Goal: Information Seeking & Learning: Learn about a topic

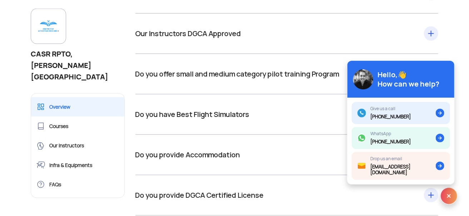
scroll to position [1489, 0]
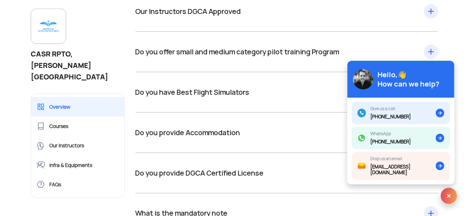
click at [431, 32] on div "Do you offer small and medium category pilot training Program Only RPTO Offerin…" at bounding box center [287, 52] width 303 height 40
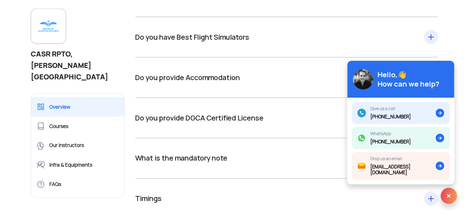
scroll to position [1574, 0]
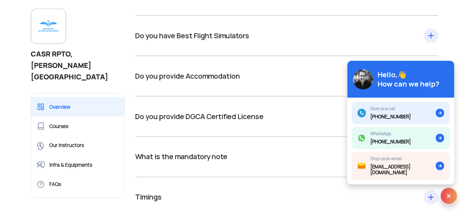
click at [434, 56] on div "Do you provide Accommodation At a cost of 1050/Day we provide Affordable Guest …" at bounding box center [287, 76] width 303 height 40
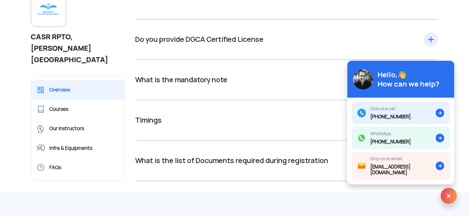
scroll to position [1703, 0]
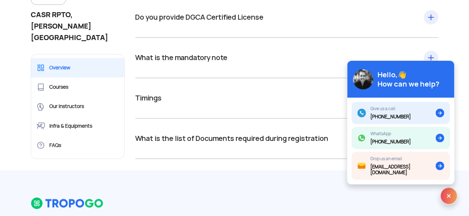
click at [435, 38] on div "What is the mandatory note Passport is mandatory. Without a passport, your appl…" at bounding box center [287, 58] width 303 height 40
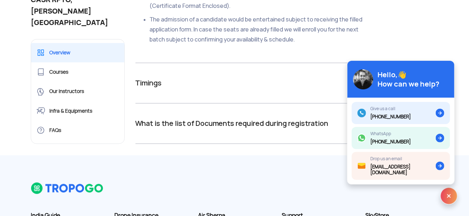
scroll to position [1846, 0]
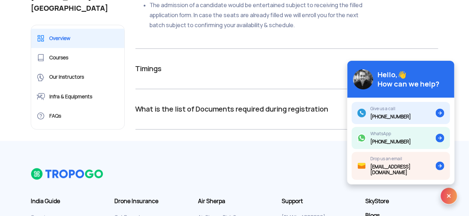
click at [433, 49] on div "Timings From 08:30 AM to 05:30 PM (All 7 working days including [DATE] & govt h…" at bounding box center [287, 69] width 303 height 40
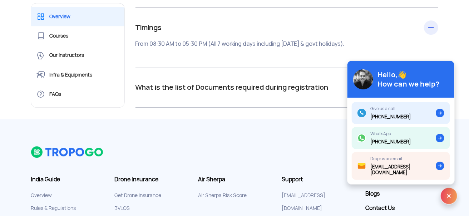
scroll to position [1918, 0]
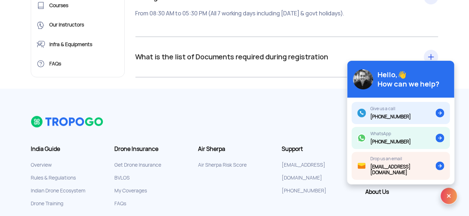
click at [433, 37] on div "What is the list of Documents required during registration 4 passport-sized pho…" at bounding box center [287, 57] width 303 height 40
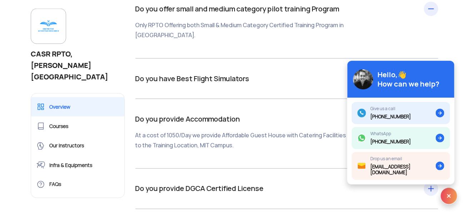
scroll to position [1517, 0]
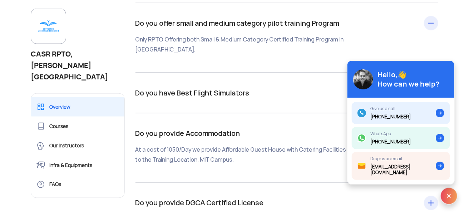
click at [430, 73] on div "Do you have Best Flight Simulators We have Best in Class in Flight Simulators, …" at bounding box center [287, 93] width 303 height 40
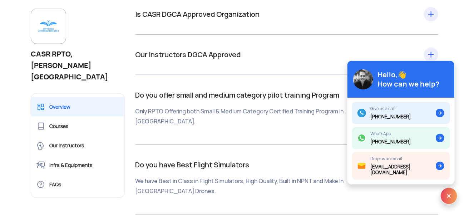
scroll to position [1431, 0]
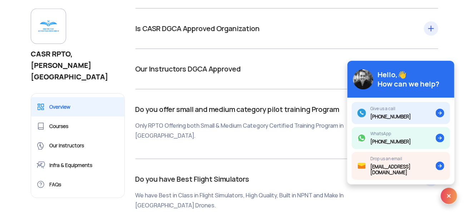
click at [433, 49] on div "Our Instructors DGCA Approved Highly Qualified & DGCA Approved Instructors offe…" at bounding box center [287, 69] width 303 height 40
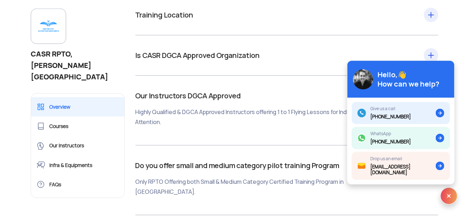
scroll to position [1402, 0]
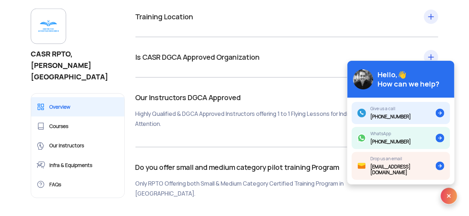
click at [430, 37] on div "Is CASR DGCA Approved Organization We offer Drone Training the India’s First DG…" at bounding box center [287, 57] width 303 height 40
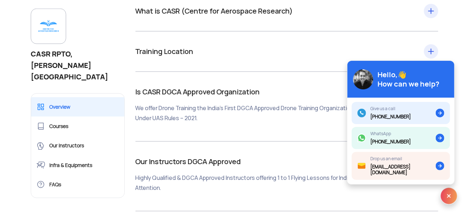
scroll to position [1345, 0]
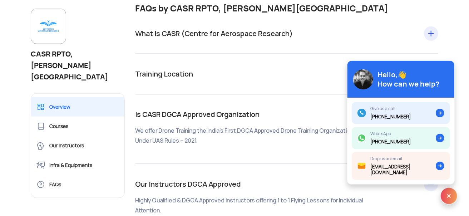
click at [431, 54] on div "Training Location Centre for Aerospace Research, [GEOGRAPHIC_DATA] ([GEOGRAPHIC…" at bounding box center [287, 74] width 303 height 40
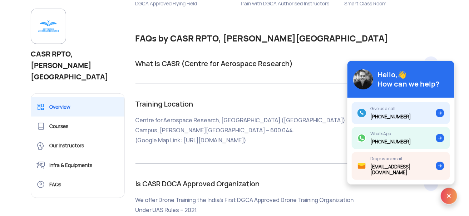
scroll to position [1317, 0]
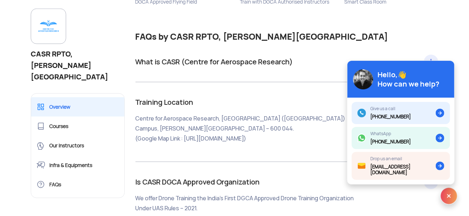
click at [432, 42] on div "What is CASR (Centre for Aerospace Research) Remote Pilot Training Organization…" at bounding box center [287, 62] width 303 height 40
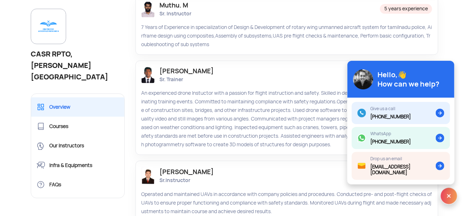
scroll to position [744, 0]
